Goal: Task Accomplishment & Management: Use online tool/utility

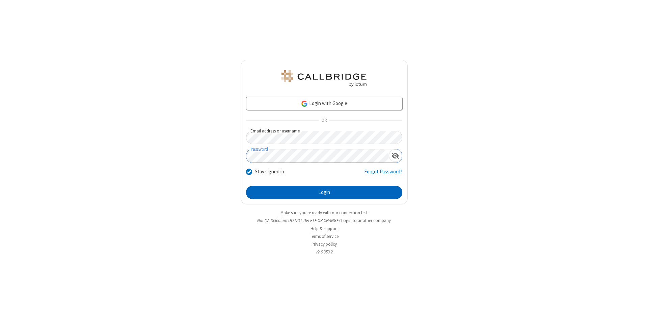
click at [324, 192] on button "Login" at bounding box center [324, 193] width 156 height 14
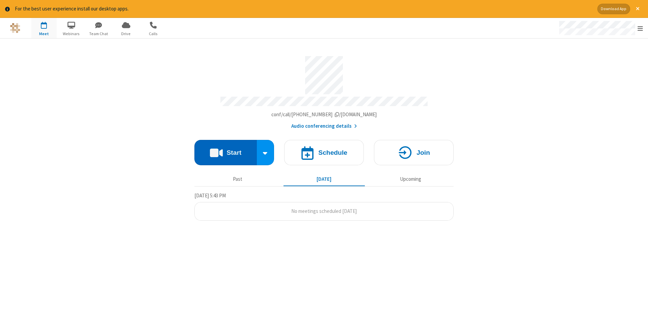
click at [226, 150] on button "Start" at bounding box center [225, 152] width 62 height 25
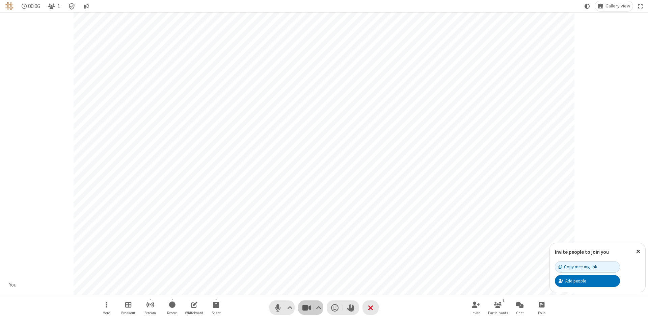
click at [307, 307] on span "Stop video (Alt+V)" at bounding box center [307, 308] width 10 height 10
click at [307, 307] on span "Start video (Alt+V)" at bounding box center [307, 308] width 10 height 10
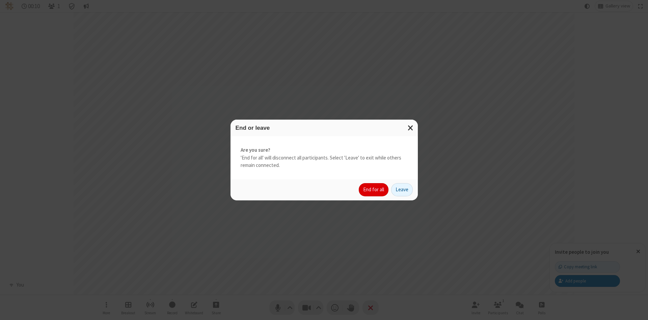
click at [374, 189] on button "End for all" at bounding box center [374, 190] width 30 height 14
